Goal: Task Accomplishment & Management: Use online tool/utility

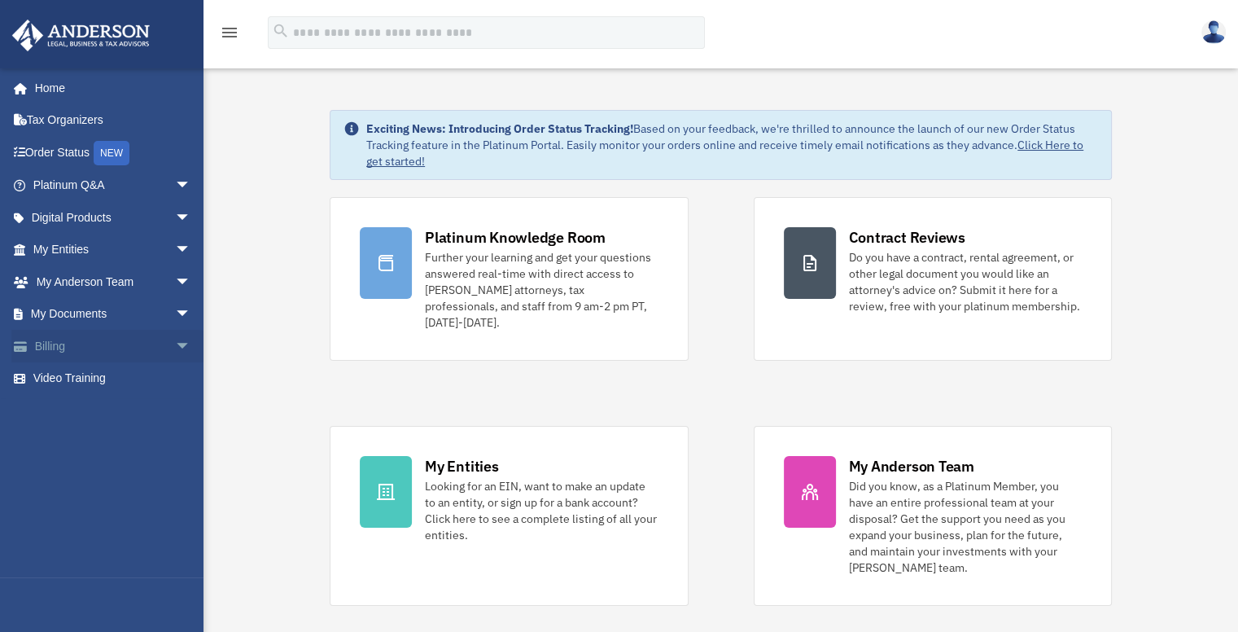
click at [175, 346] on span "arrow_drop_down" at bounding box center [191, 346] width 33 height 33
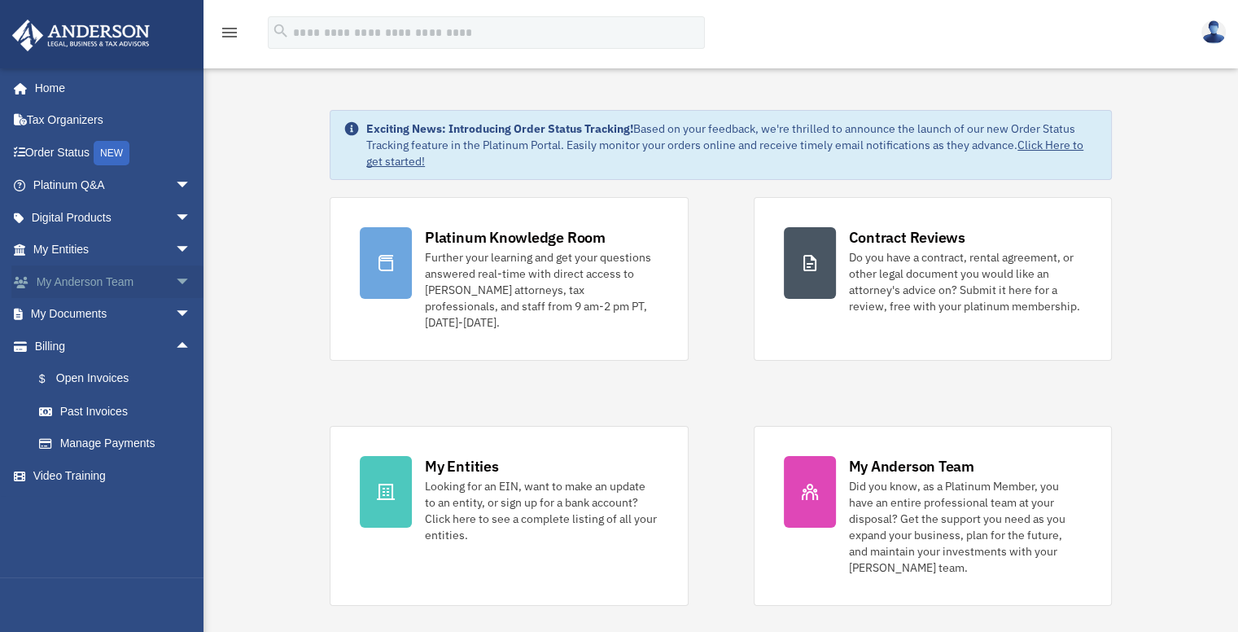
click at [175, 278] on span "arrow_drop_down" at bounding box center [191, 281] width 33 height 33
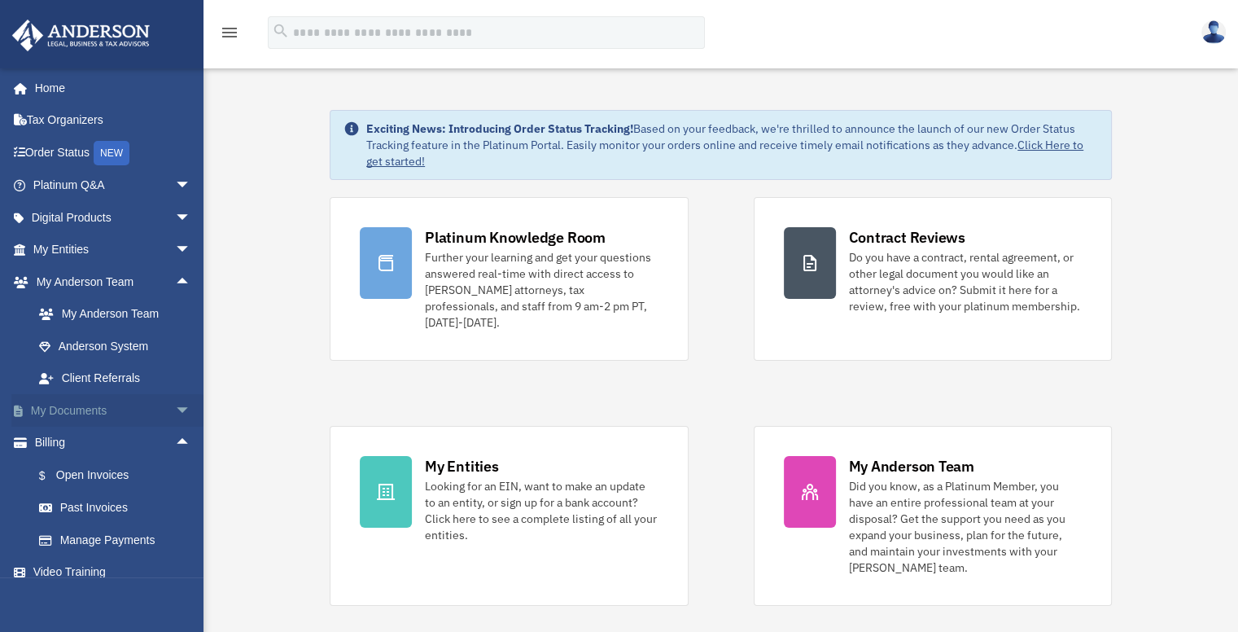
click at [176, 405] on span "arrow_drop_down" at bounding box center [191, 410] width 33 height 33
click at [68, 444] on link "Box" at bounding box center [119, 443] width 193 height 33
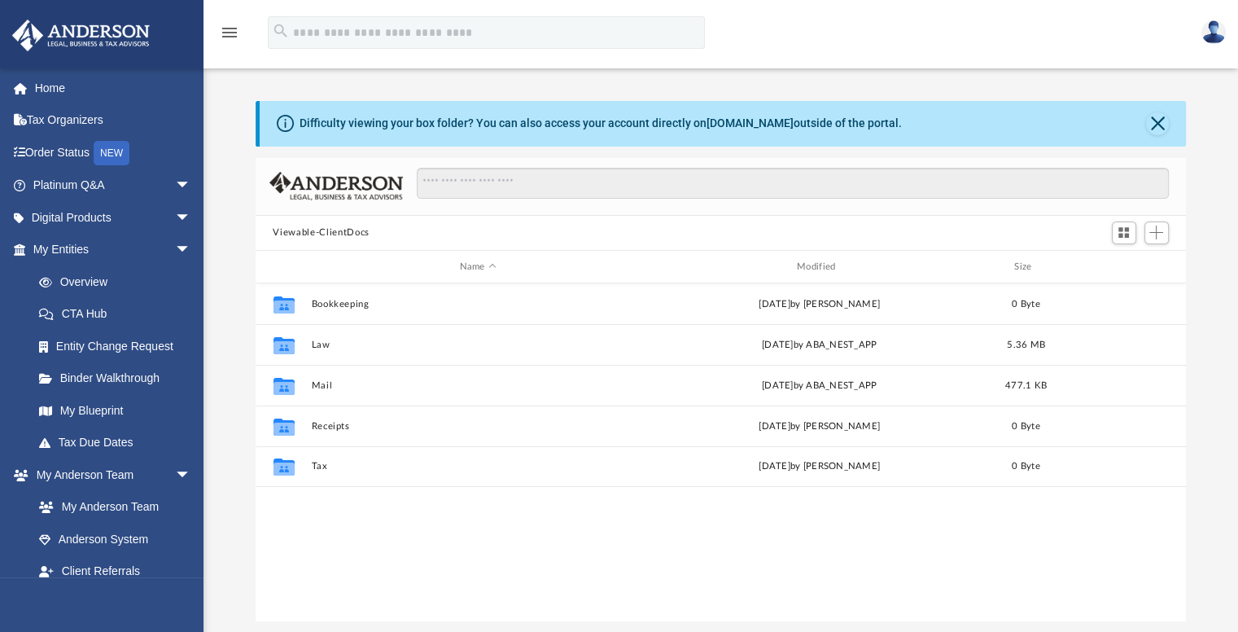
scroll to position [357, 918]
click at [1159, 233] on span "Add" at bounding box center [1157, 233] width 14 height 14
click at [1133, 269] on li "Upload" at bounding box center [1133, 264] width 52 height 17
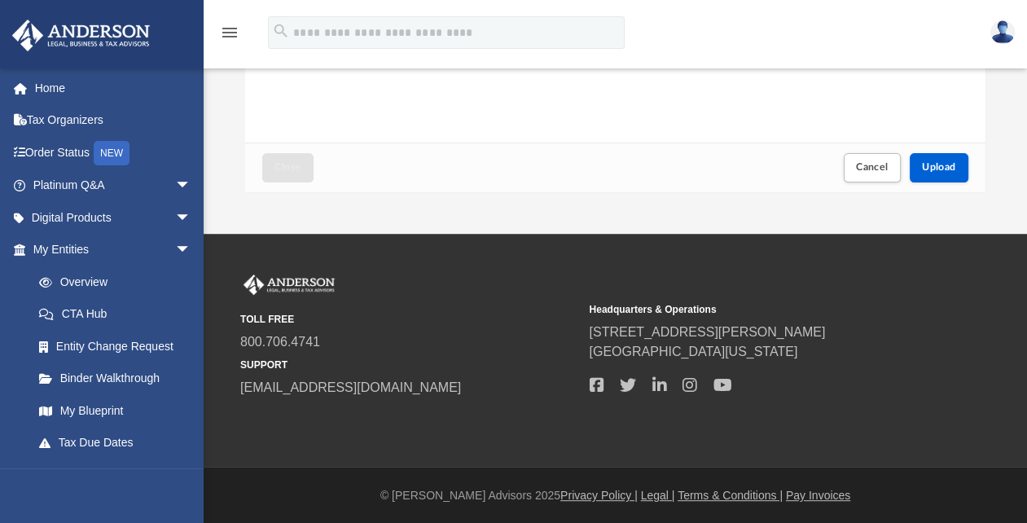
scroll to position [422, 0]
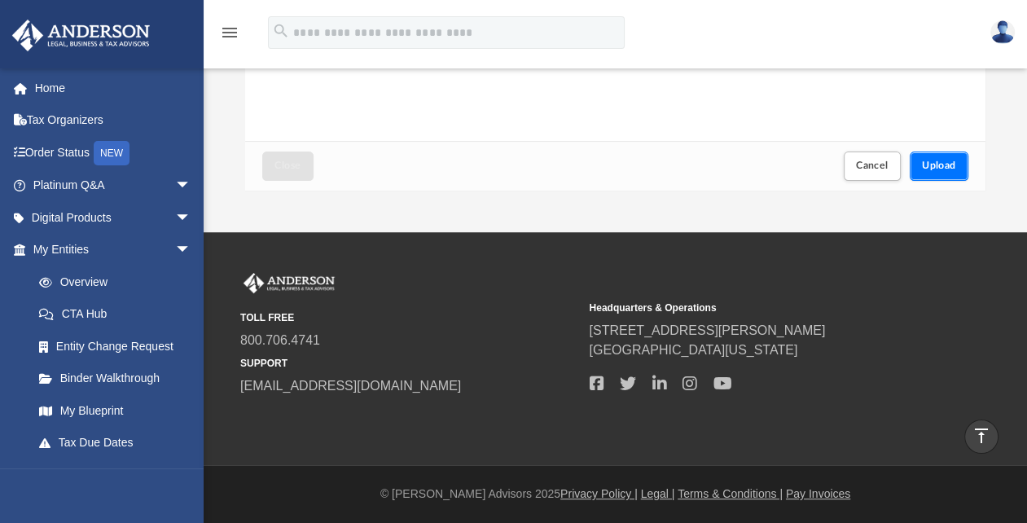
click at [953, 164] on span "Upload" at bounding box center [939, 165] width 34 height 10
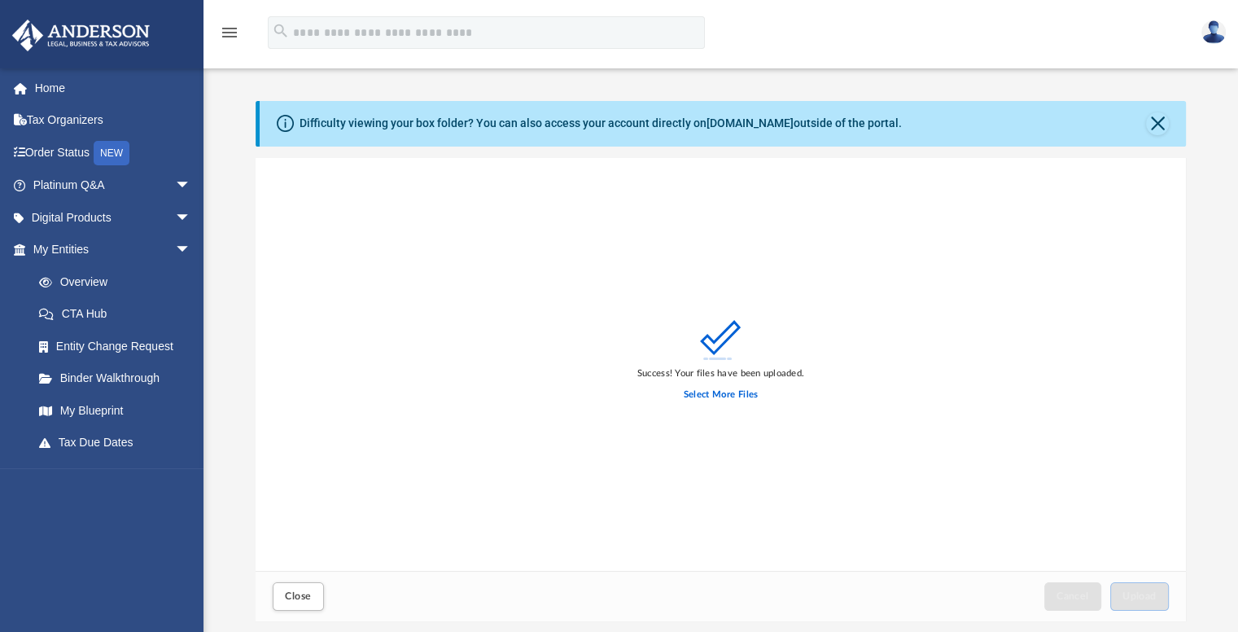
scroll to position [401, 918]
click at [1216, 27] on img at bounding box center [1214, 32] width 24 height 24
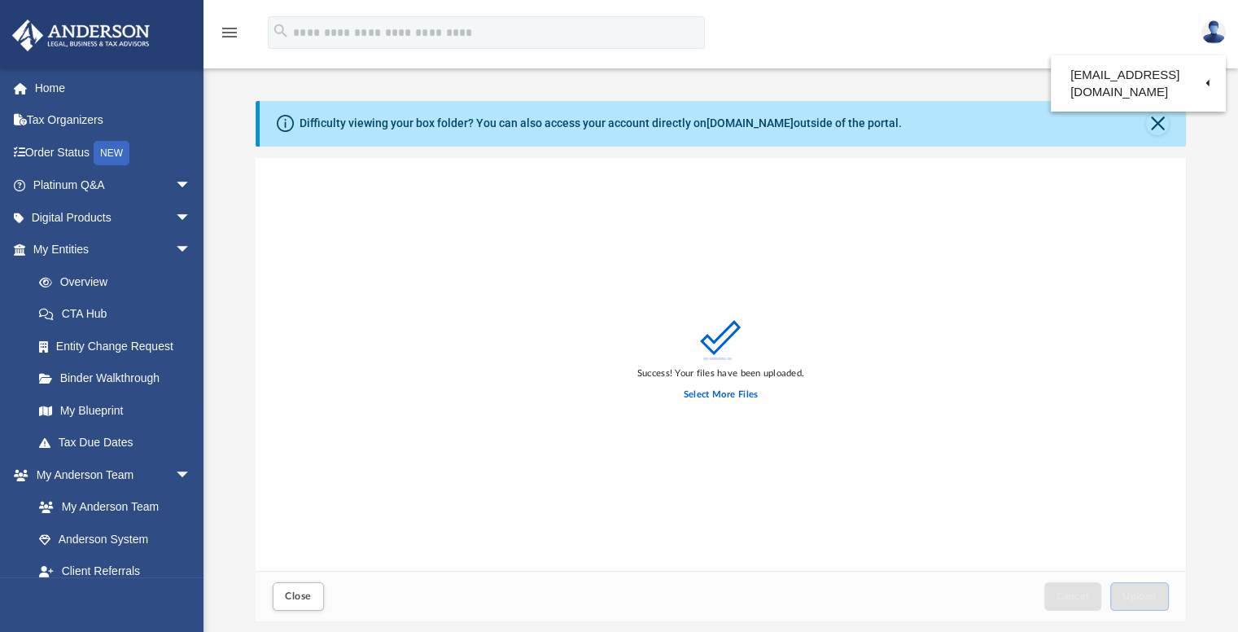
click at [1215, 30] on img at bounding box center [1214, 32] width 24 height 24
click at [1210, 33] on img at bounding box center [1214, 32] width 24 height 24
click at [1225, 33] on img at bounding box center [1214, 32] width 24 height 24
click at [1223, 33] on img at bounding box center [1214, 32] width 24 height 24
click at [940, 119] on link "Logout" at bounding box center [969, 108] width 163 height 33
